Goal: Task Accomplishment & Management: Use online tool/utility

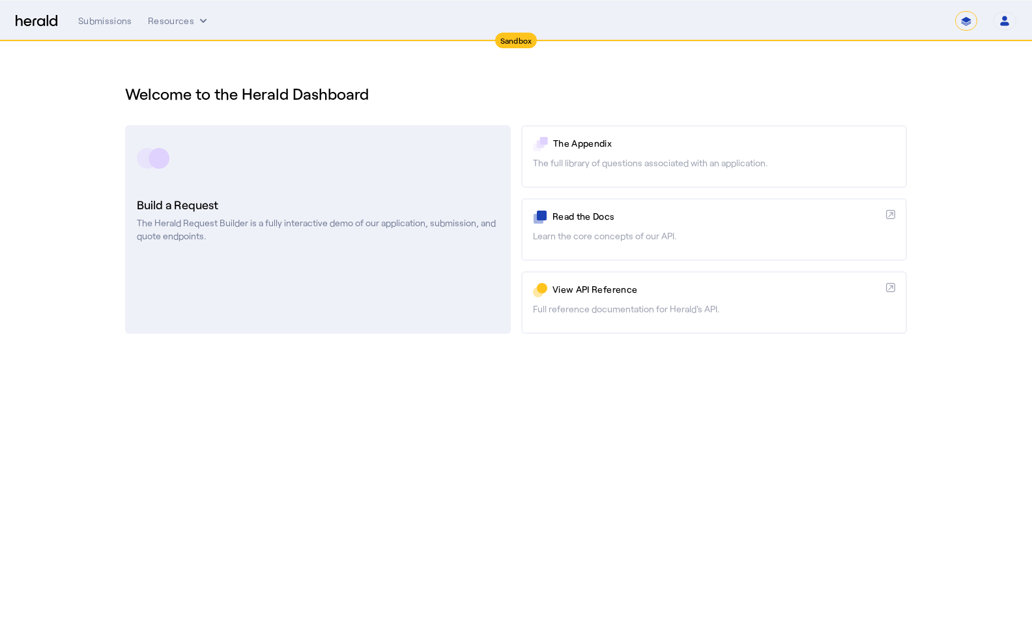
click at [190, 237] on p "The Herald Request Builder is a fully interactive demo of our application, subm…" at bounding box center [318, 229] width 362 height 26
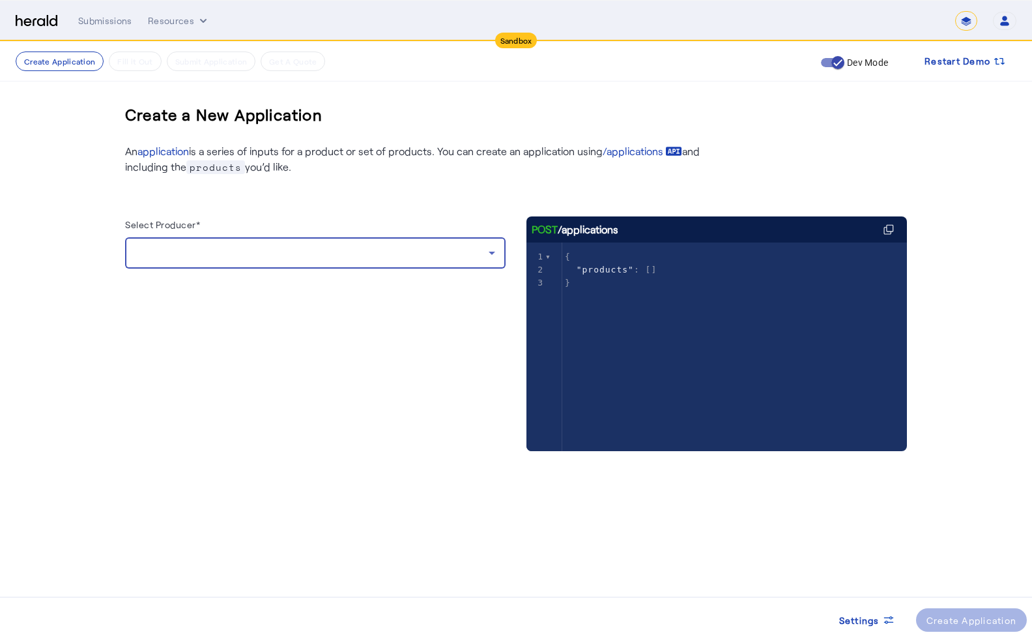
click at [493, 251] on icon at bounding box center [492, 253] width 16 height 16
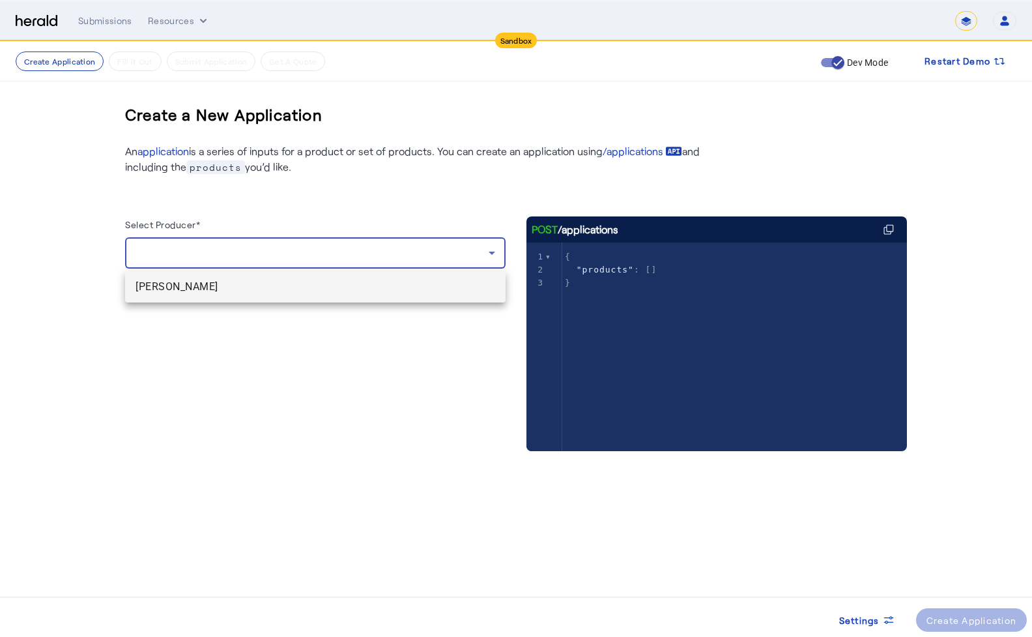
click at [493, 251] on div at bounding box center [516, 318] width 1032 height 637
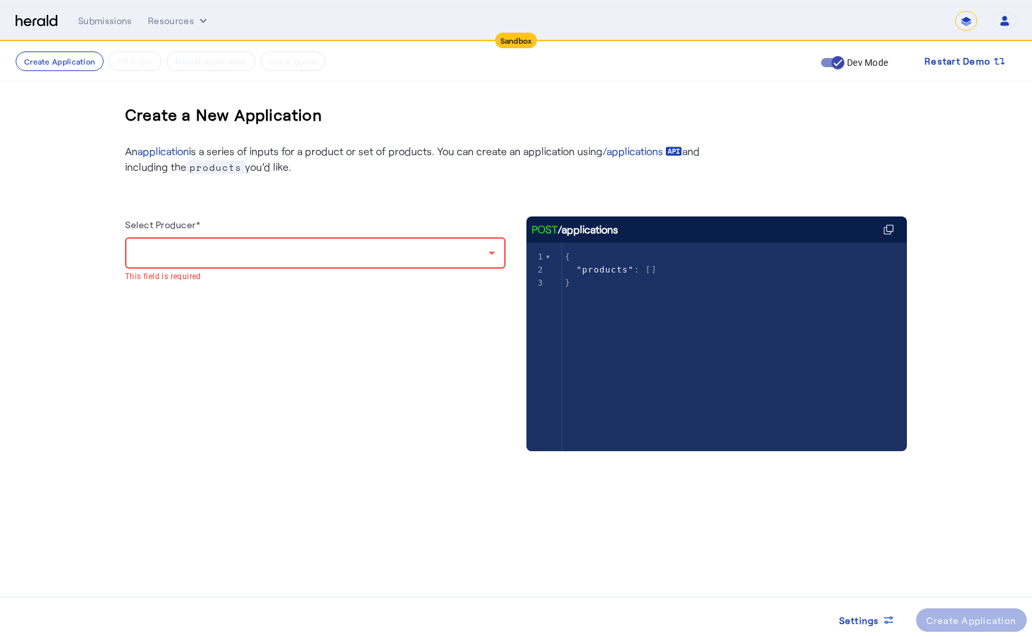
click at [607, 270] on span ""products"" at bounding box center [605, 270] width 57 height 10
click at [373, 368] on div "Select Producer* This field is required" at bounding box center [315, 346] width 381 height 261
click at [200, 23] on icon "Resources dropdown menu" at bounding box center [203, 20] width 13 height 13
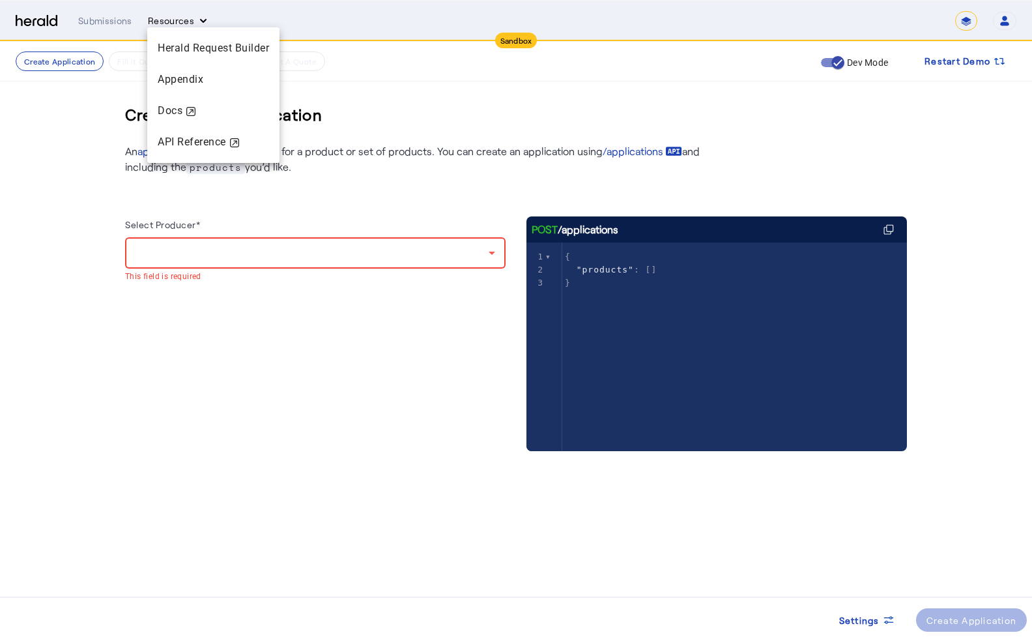
click at [200, 23] on div at bounding box center [516, 318] width 1032 height 637
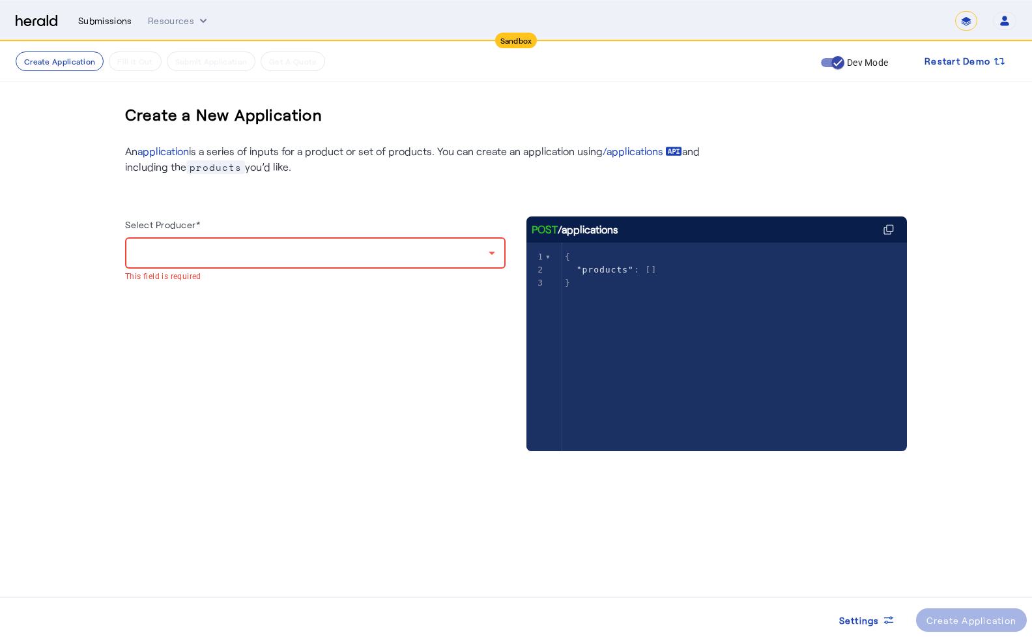
click at [109, 22] on div "Submissions" at bounding box center [105, 20] width 54 height 13
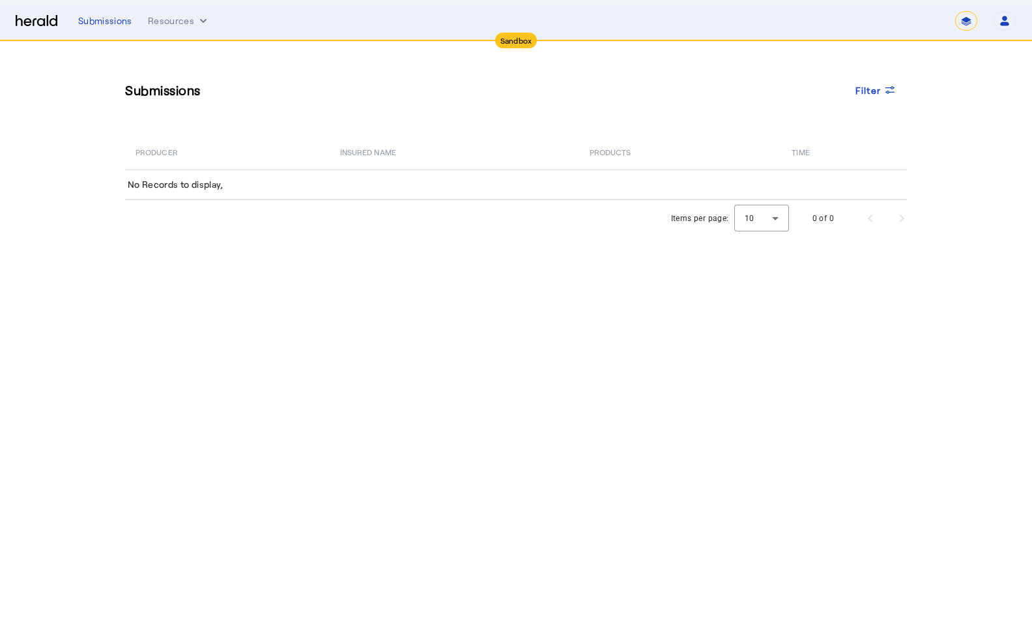
click at [964, 21] on select "*******" at bounding box center [966, 21] width 22 height 20
click at [966, 141] on section "Submissions Filter PRODUCER Insured Name PRODUCTS Time No Records to display, I…" at bounding box center [516, 139] width 1032 height 195
